Goal: Book appointment/travel/reservation

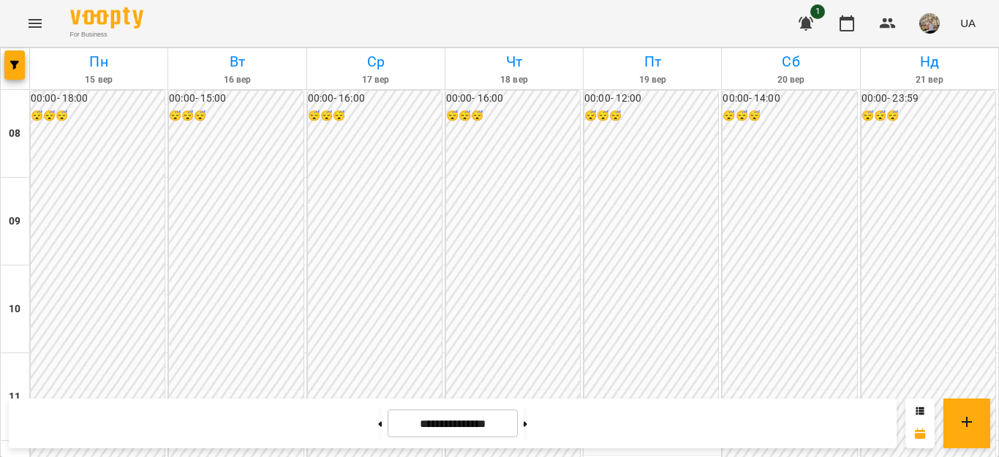
scroll to position [789, 0]
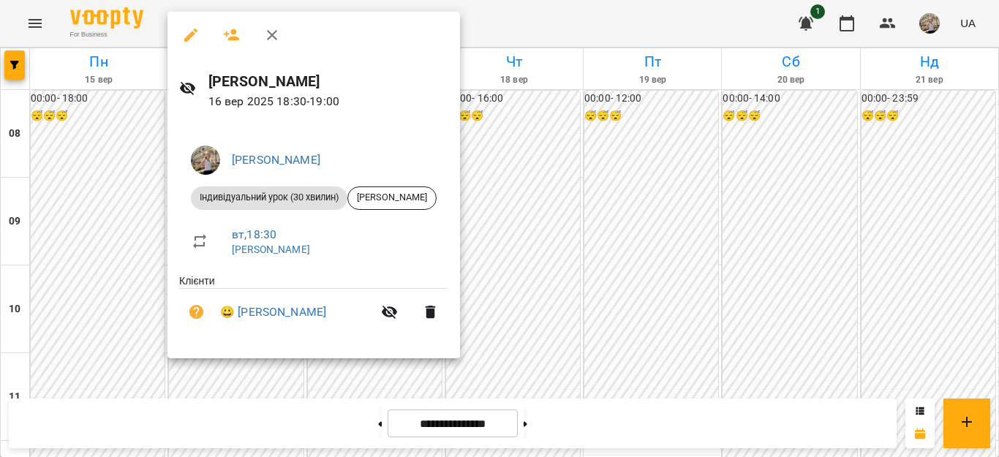
click at [863, 213] on div at bounding box center [499, 228] width 999 height 457
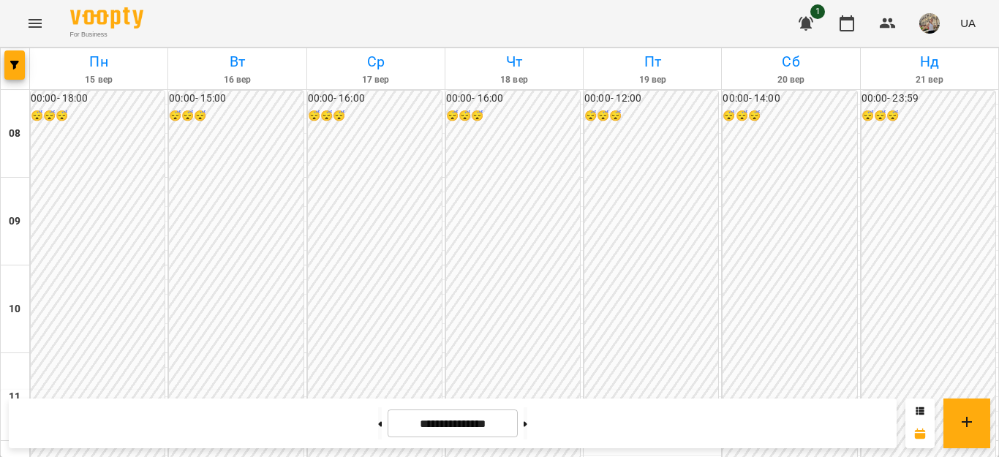
scroll to position [445, 0]
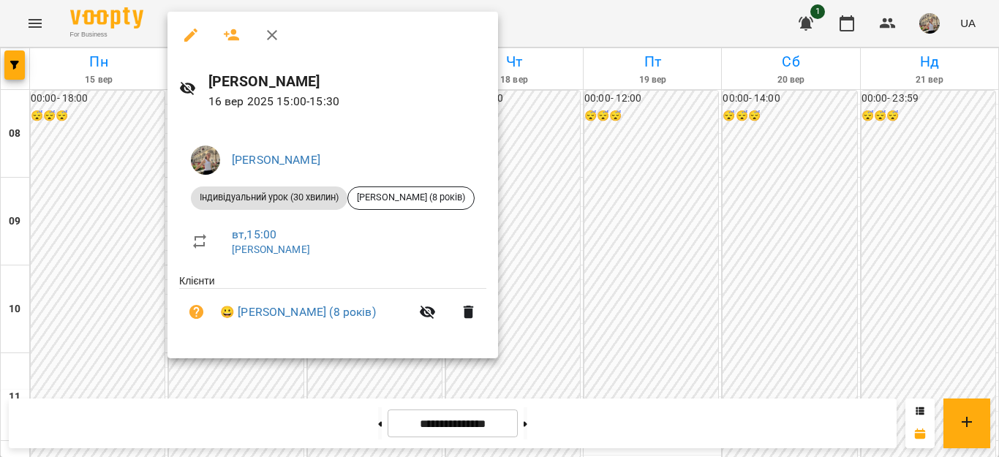
click at [535, 175] on div at bounding box center [499, 228] width 999 height 457
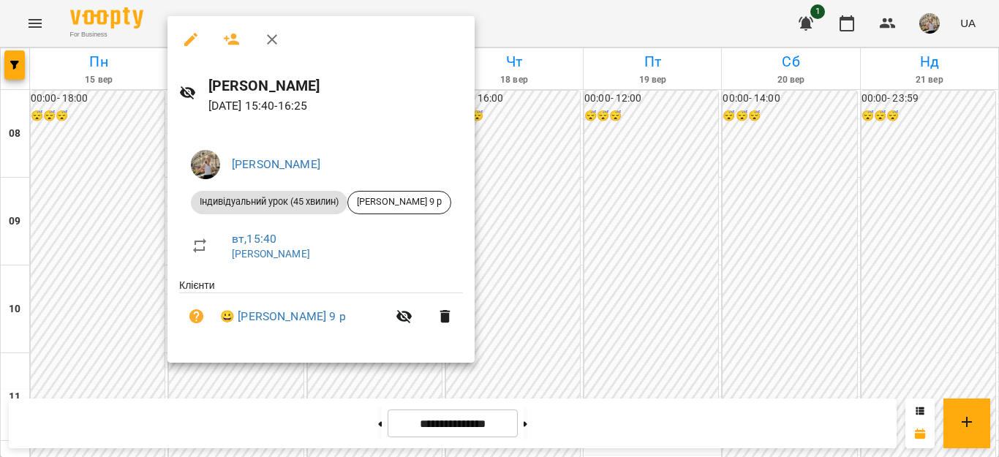
click at [107, 162] on div at bounding box center [499, 228] width 999 height 457
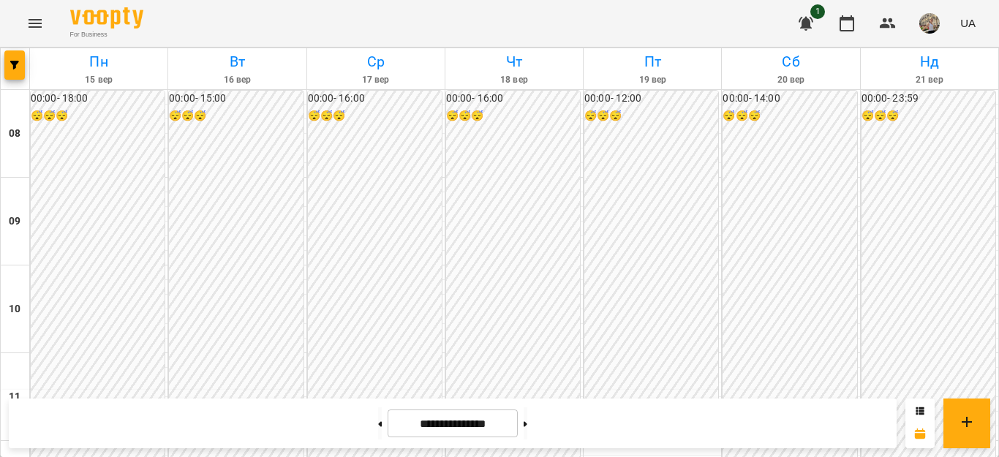
scroll to position [577, 0]
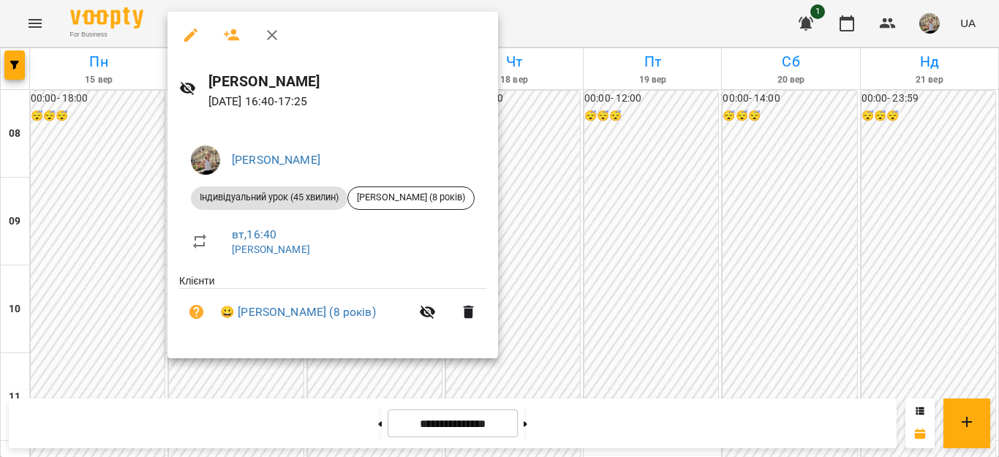
click at [980, 297] on div at bounding box center [499, 228] width 999 height 457
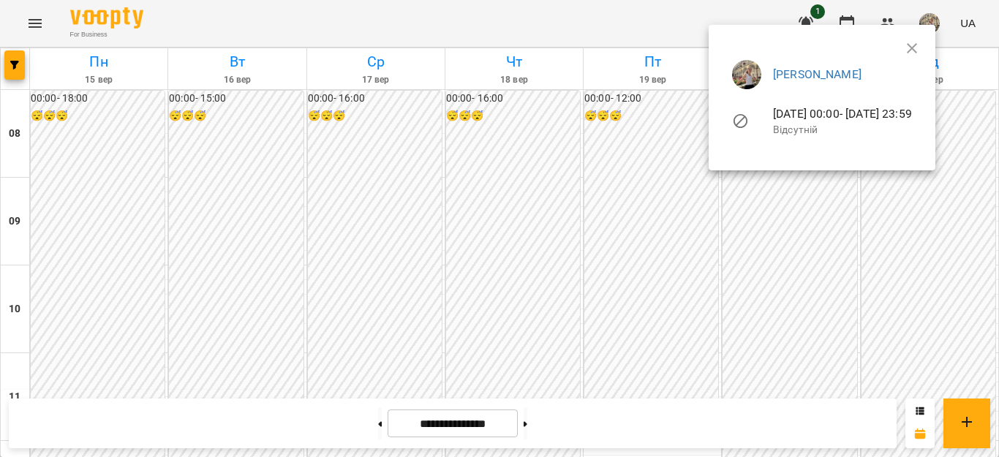
scroll to position [751, 0]
click at [998, 289] on div at bounding box center [499, 228] width 999 height 457
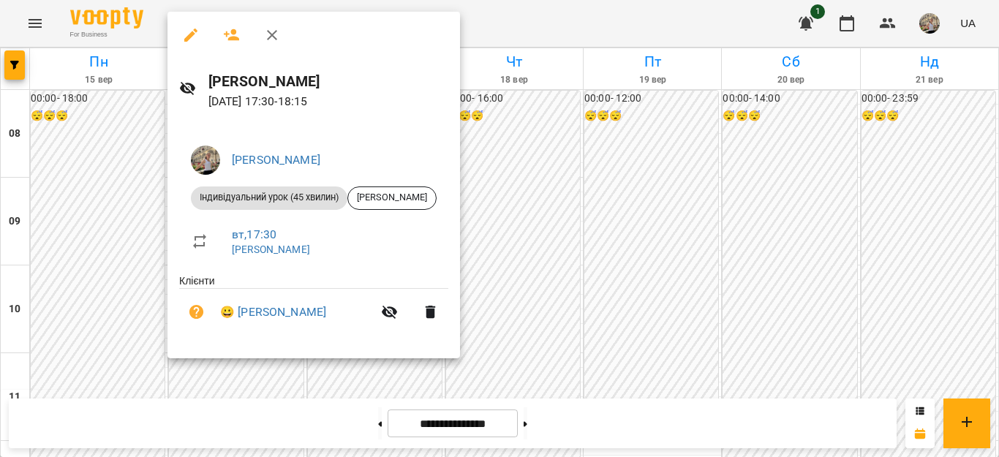
click at [808, 177] on div at bounding box center [499, 228] width 999 height 457
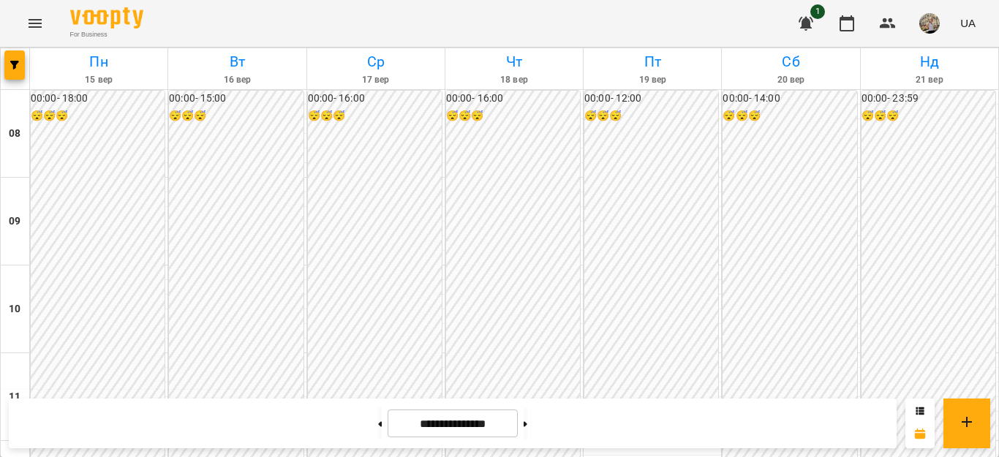
scroll to position [770, 0]
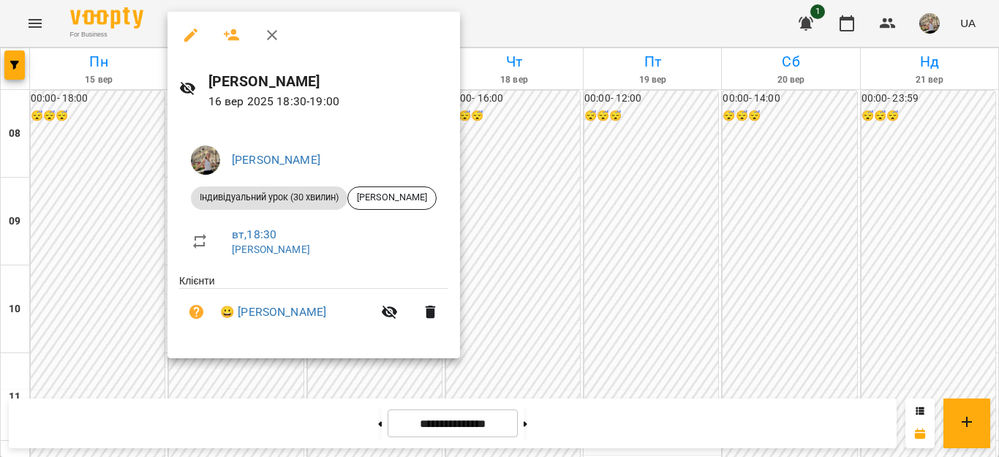
click at [779, 177] on div at bounding box center [499, 228] width 999 height 457
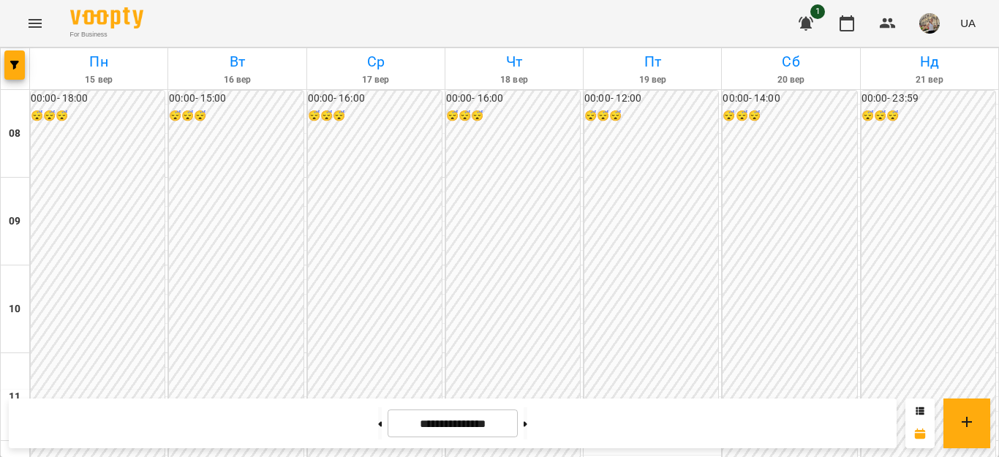
scroll to position [447, 0]
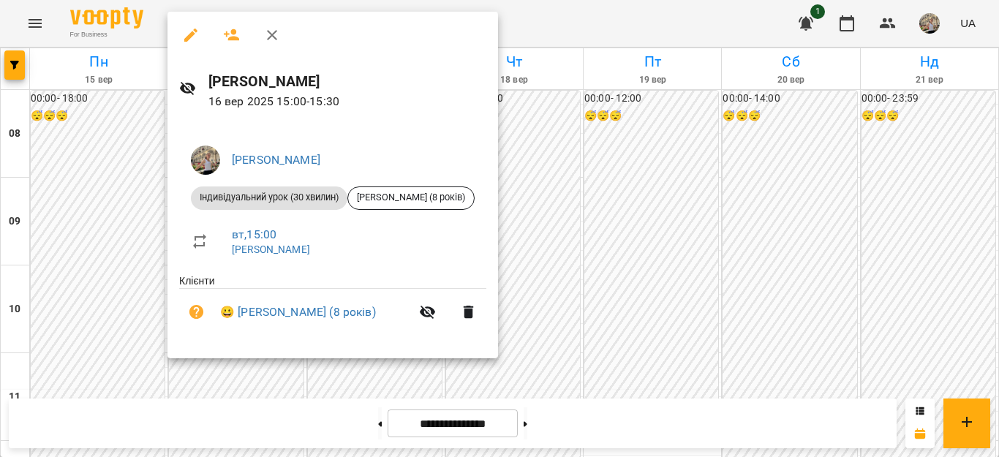
click at [594, 151] on div at bounding box center [499, 228] width 999 height 457
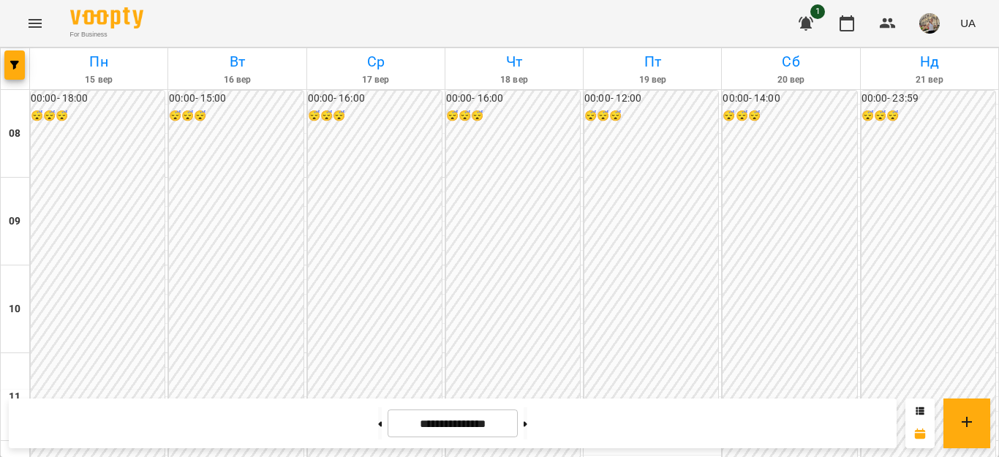
scroll to position [420, 0]
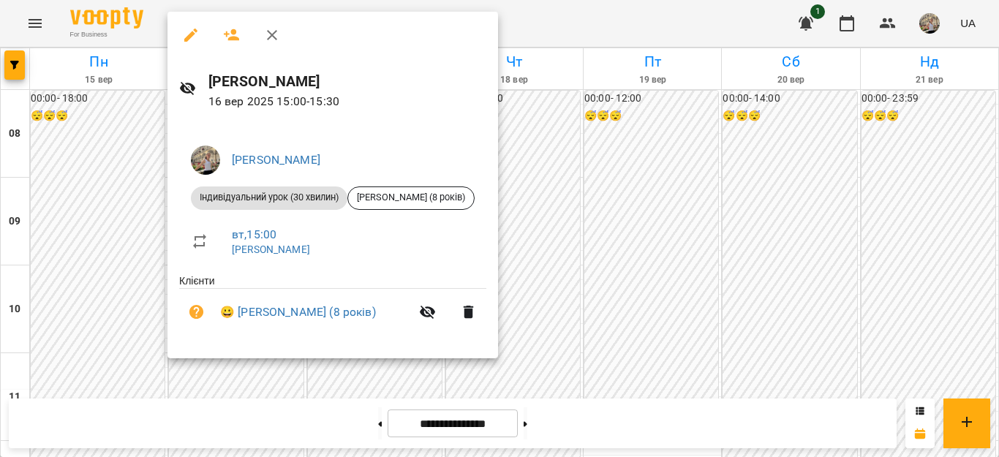
click at [629, 266] on div at bounding box center [499, 228] width 999 height 457
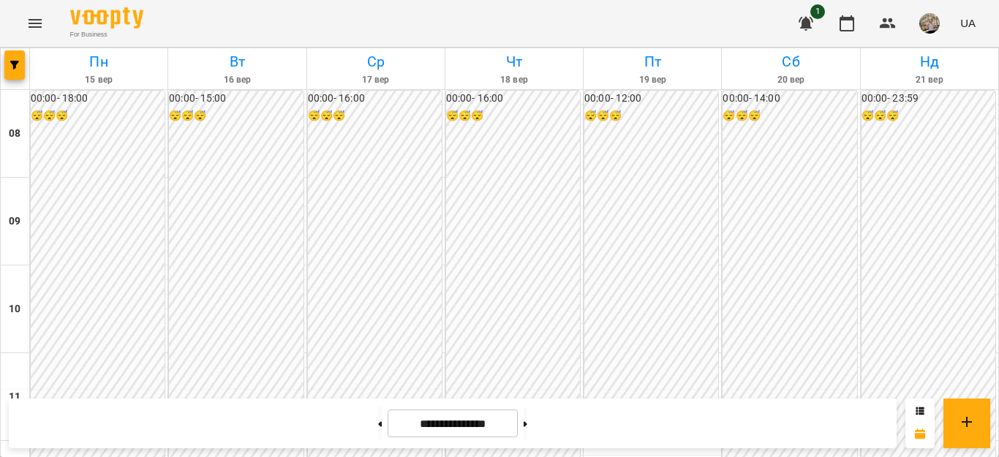
scroll to position [548, 0]
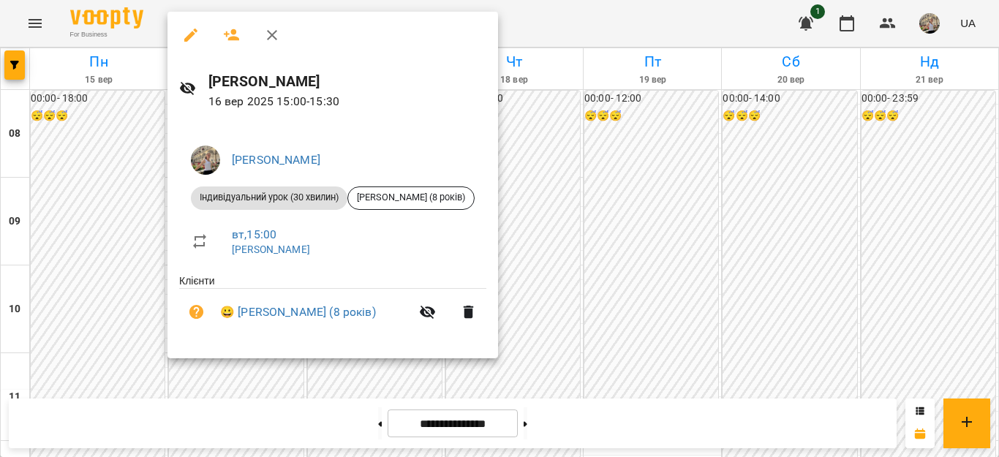
click at [658, 181] on div at bounding box center [499, 228] width 999 height 457
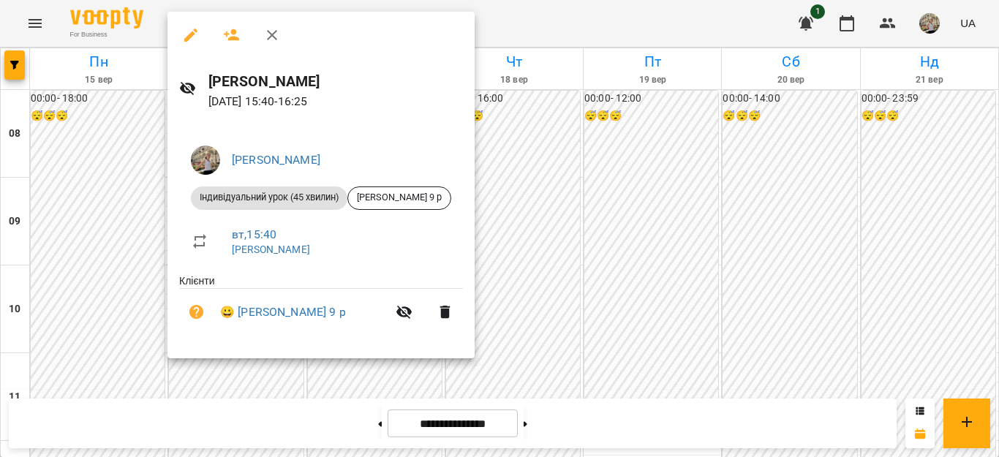
click at [540, 142] on div at bounding box center [499, 228] width 999 height 457
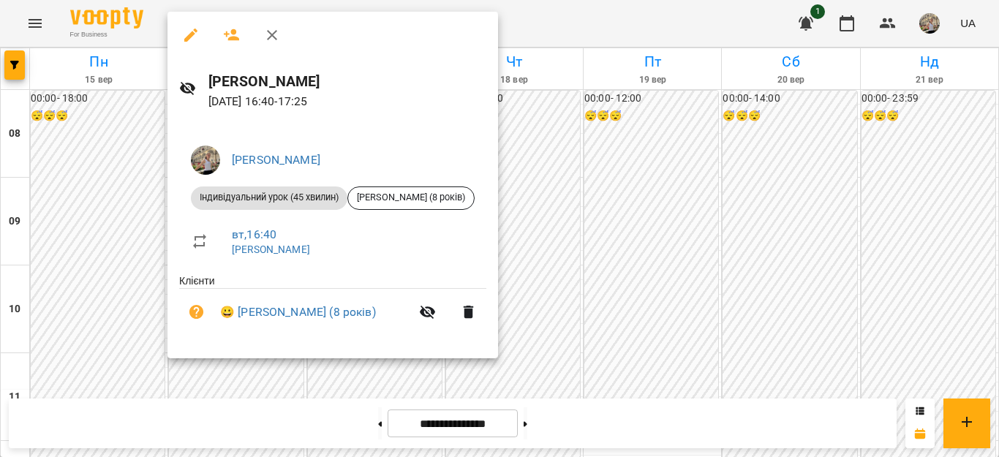
click at [605, 110] on div at bounding box center [499, 228] width 999 height 457
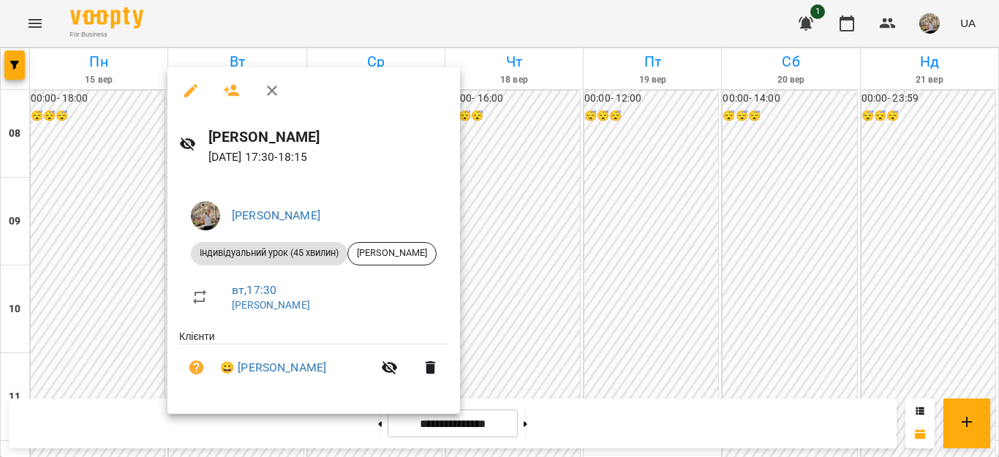
click at [624, 161] on div at bounding box center [499, 228] width 999 height 457
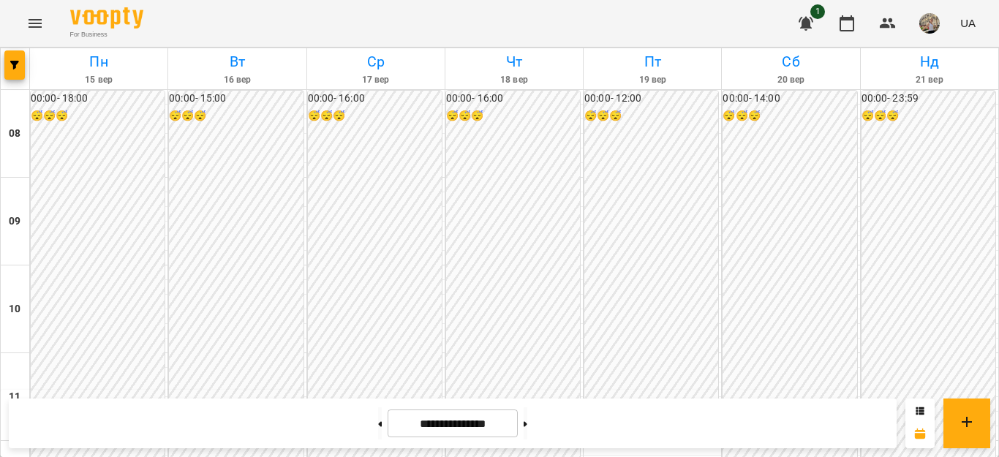
scroll to position [694, 0]
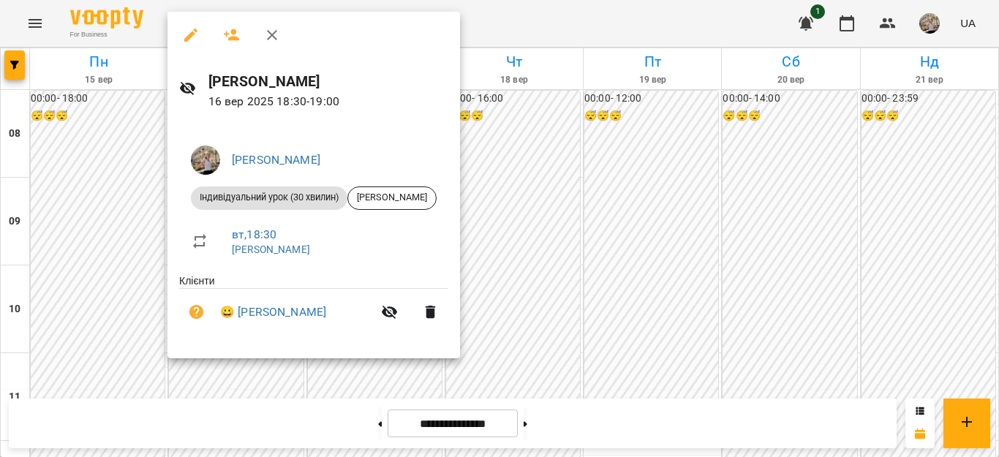
click at [785, 154] on div at bounding box center [499, 228] width 999 height 457
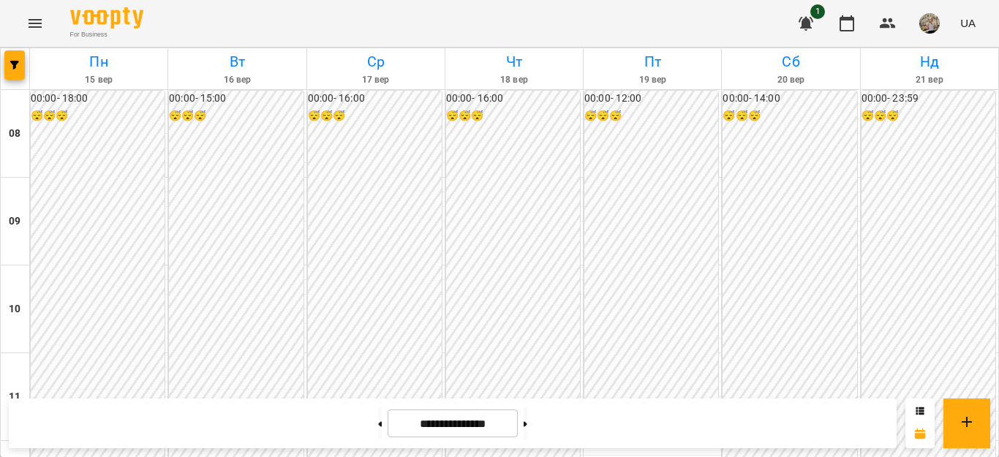
scroll to position [537, 0]
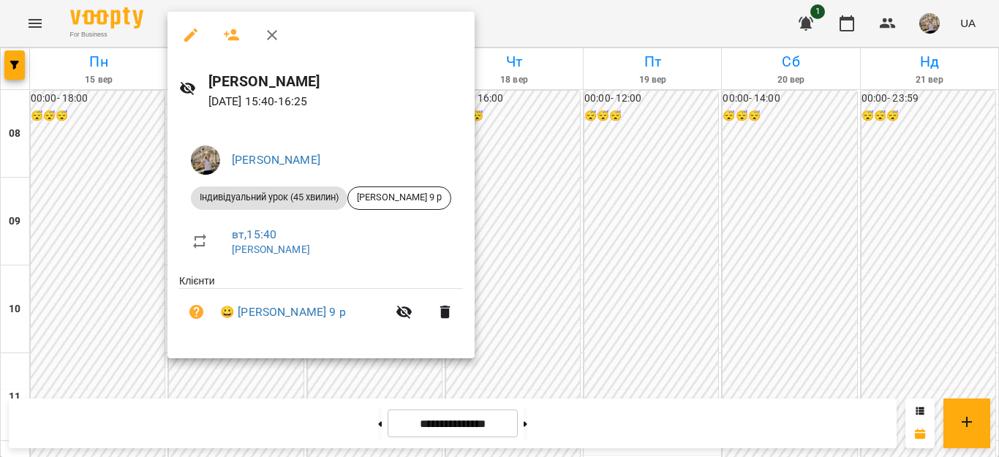
click at [550, 192] on div at bounding box center [499, 228] width 999 height 457
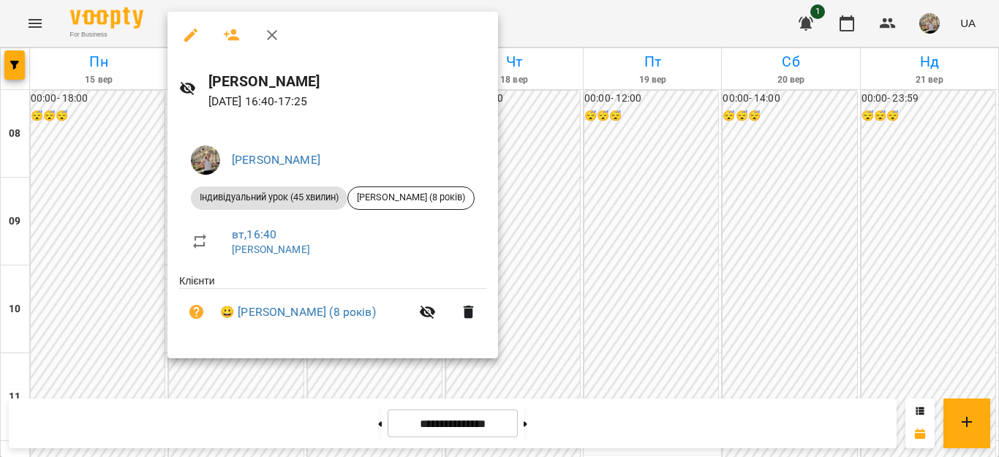
click at [559, 194] on div at bounding box center [499, 228] width 999 height 457
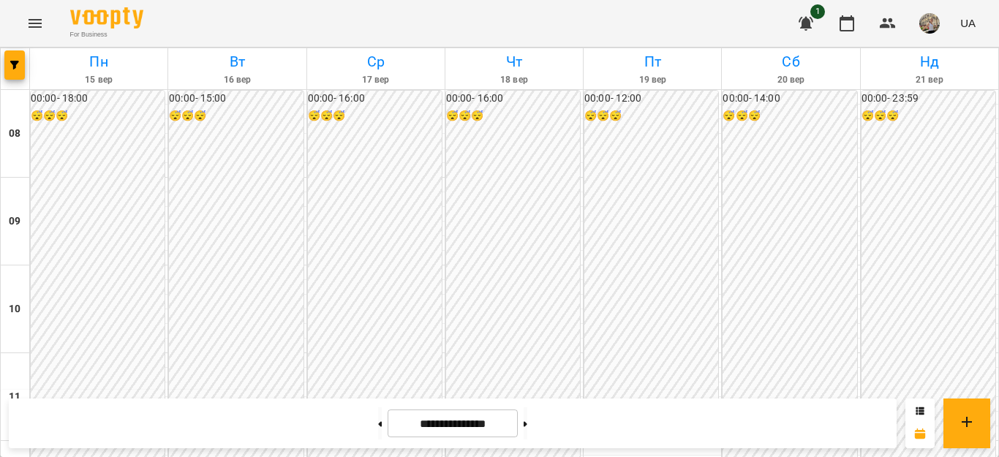
click at [205, 395] on div "**********" at bounding box center [499, 423] width 999 height 67
click at [212, 390] on div "**********" at bounding box center [499, 423] width 999 height 67
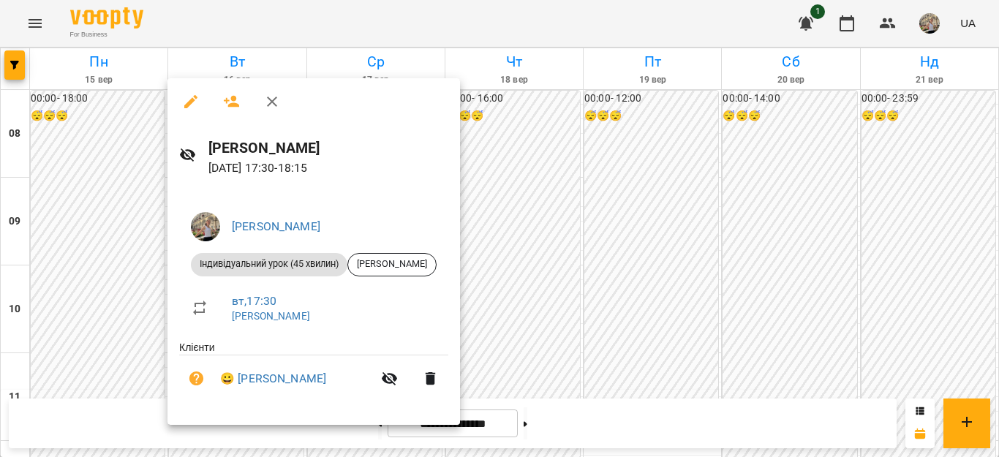
click at [959, 191] on div at bounding box center [499, 228] width 999 height 457
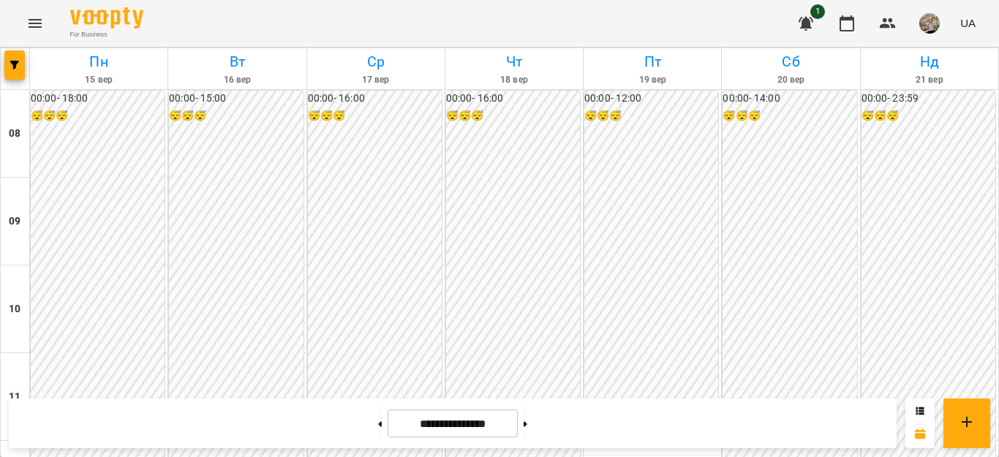
scroll to position [787, 0]
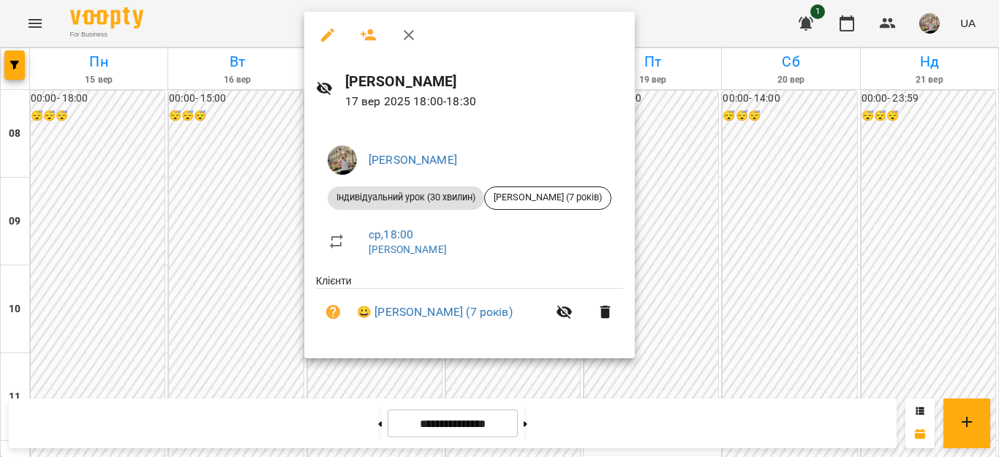
click at [741, 307] on div at bounding box center [499, 228] width 999 height 457
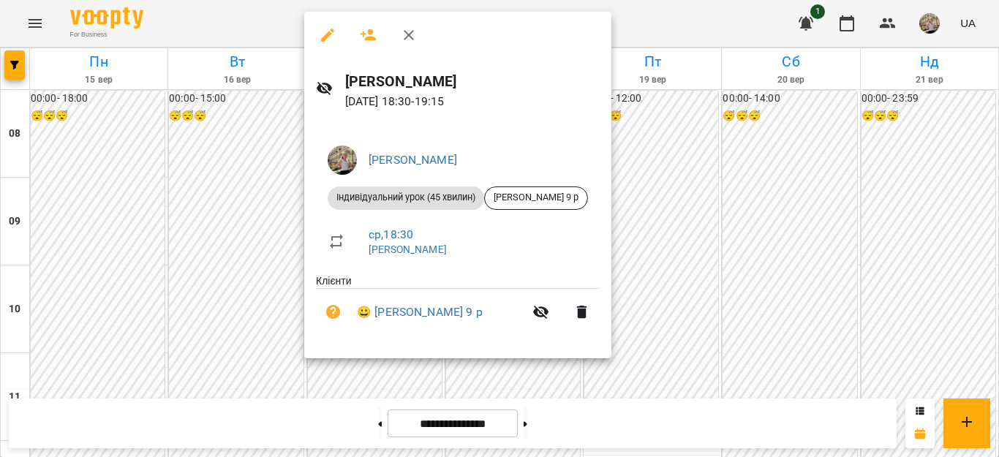
click at [737, 306] on div at bounding box center [499, 228] width 999 height 457
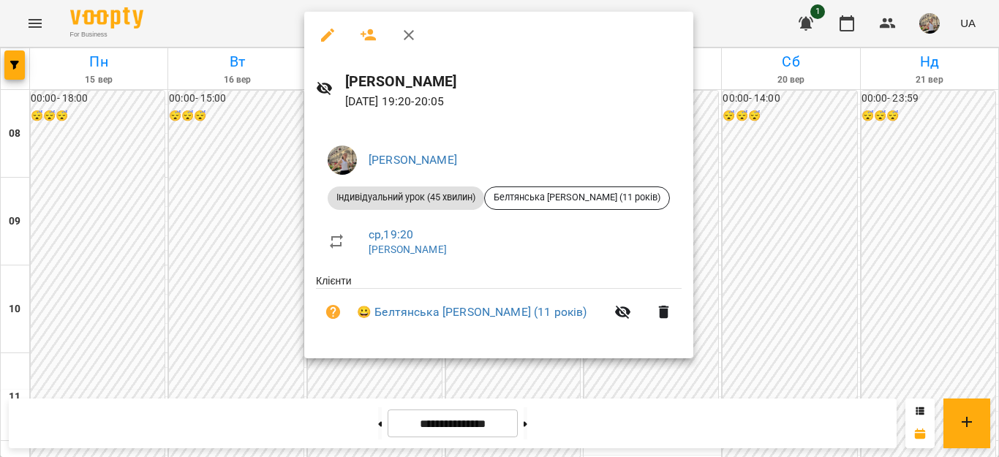
click at [742, 342] on div at bounding box center [499, 228] width 999 height 457
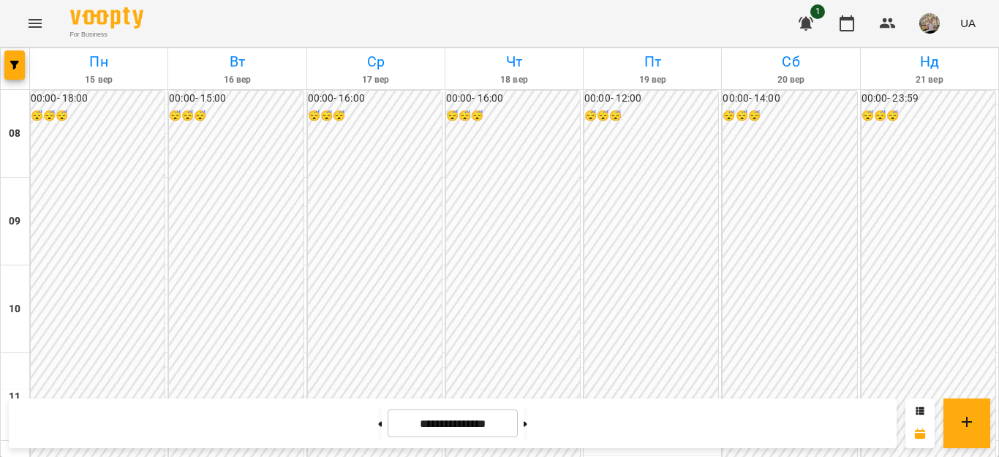
scroll to position [702, 0]
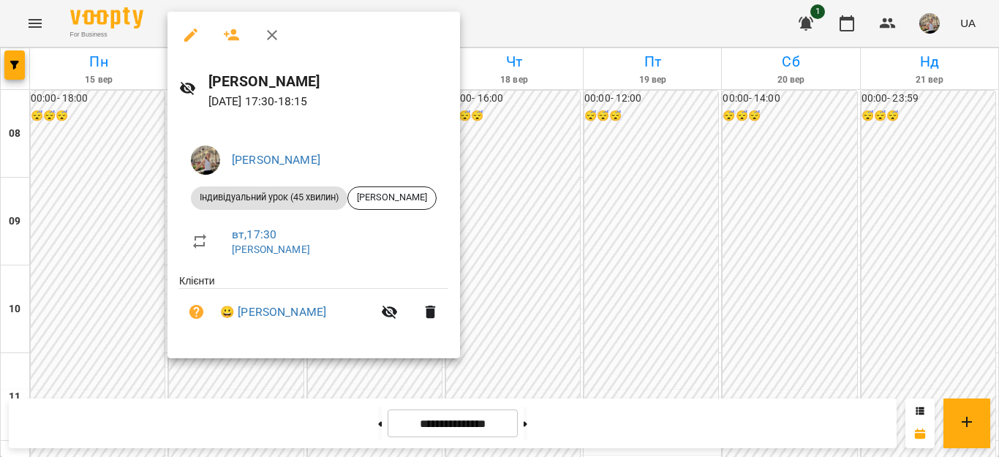
click at [522, 200] on div at bounding box center [499, 228] width 999 height 457
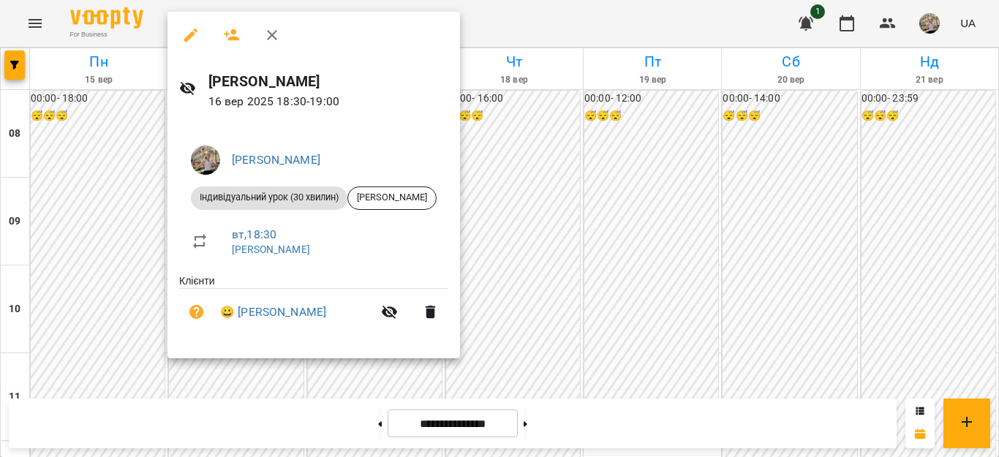
drag, startPoint x: 629, startPoint y: 192, endPoint x: 363, endPoint y: 18, distance: 317.9
click at [628, 192] on div at bounding box center [499, 228] width 999 height 457
